Goal: Book appointment/travel/reservation

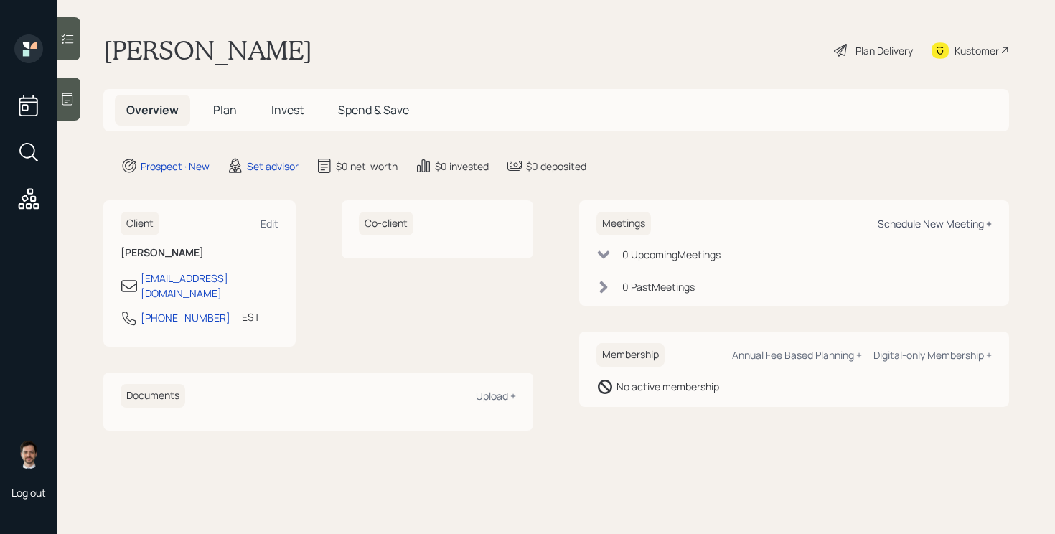
click at [926, 220] on div "Schedule New Meeting +" at bounding box center [935, 224] width 114 height 14
select select "round-robin"
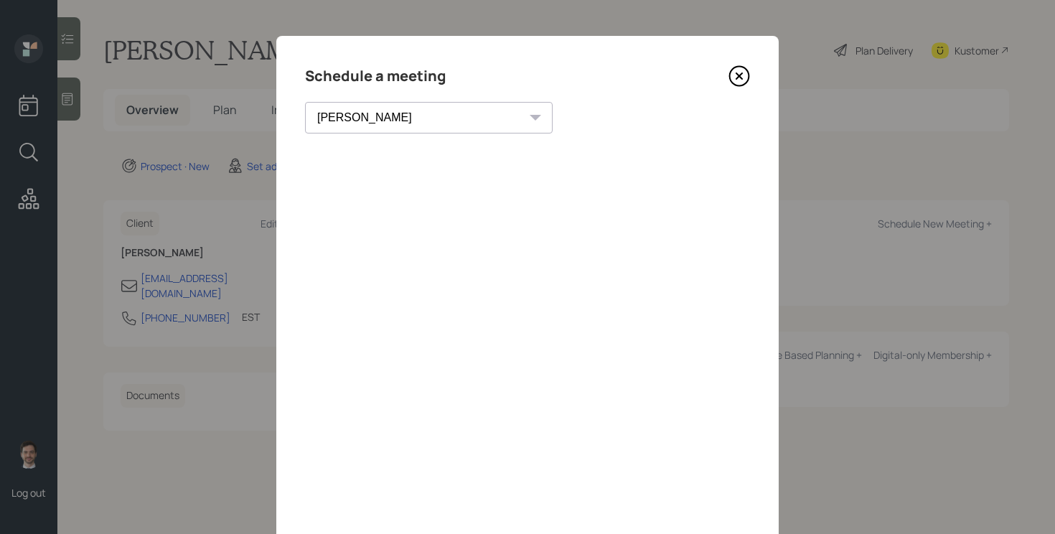
click at [736, 83] on icon at bounding box center [740, 76] width 22 height 22
